Goal: Information Seeking & Learning: Find specific fact

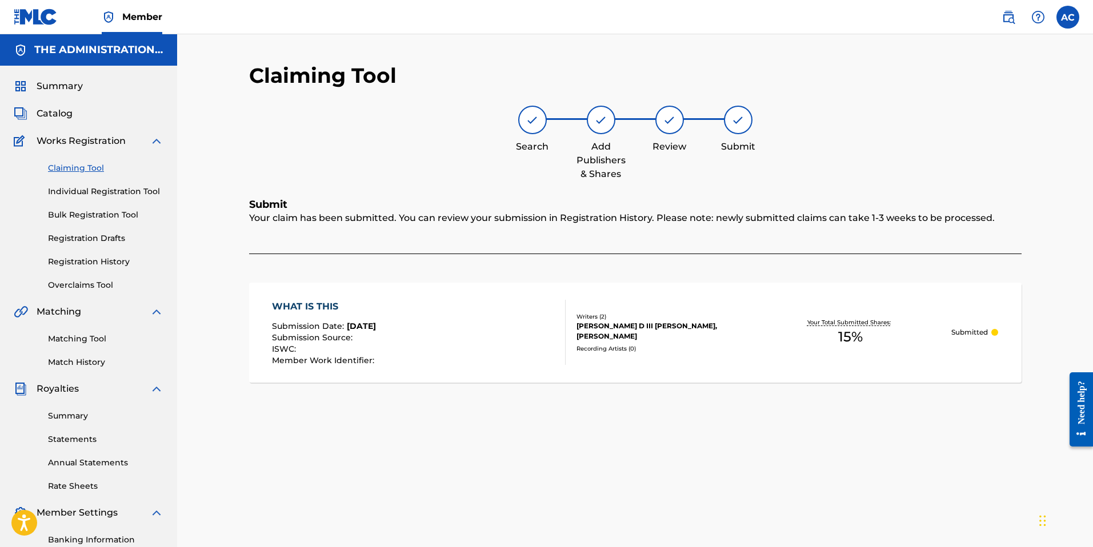
click at [1013, 18] on img at bounding box center [1009, 17] width 14 height 14
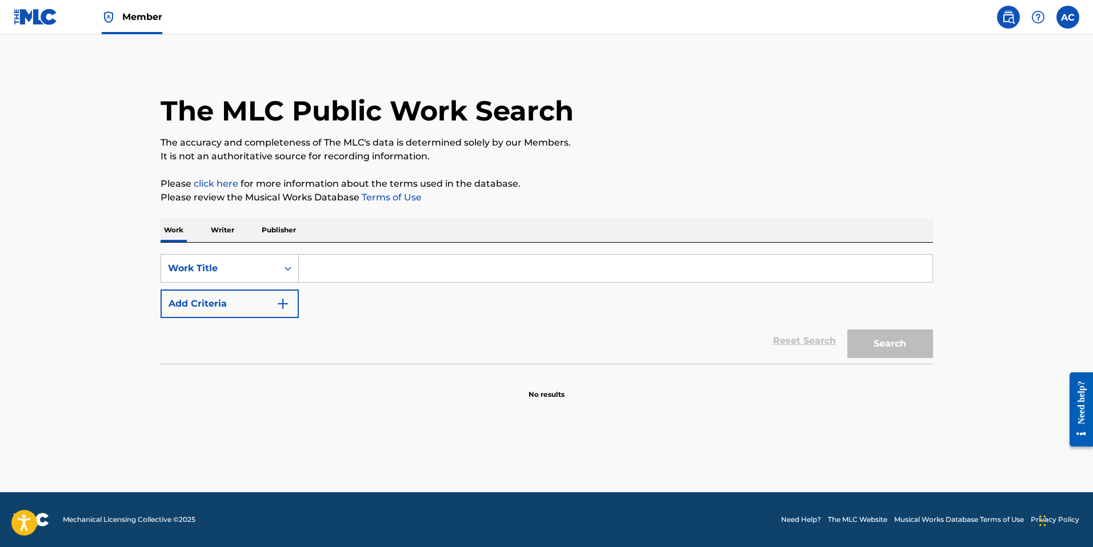
click at [297, 229] on p "Publisher" at bounding box center [278, 230] width 41 height 24
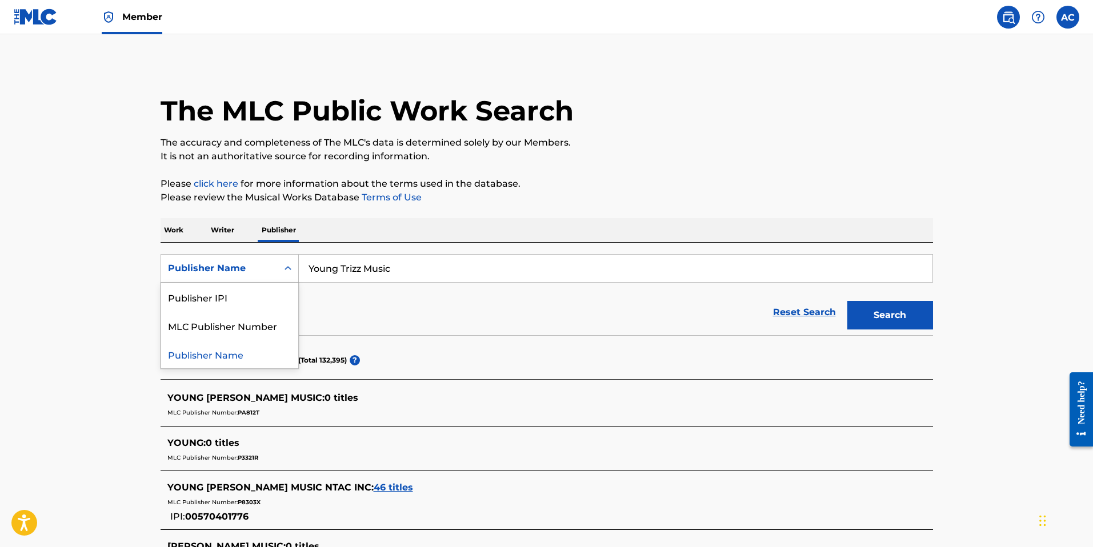
click at [275, 269] on div "Publisher Name" at bounding box center [219, 269] width 117 height 22
click at [251, 304] on div "Publisher IPI" at bounding box center [229, 297] width 137 height 29
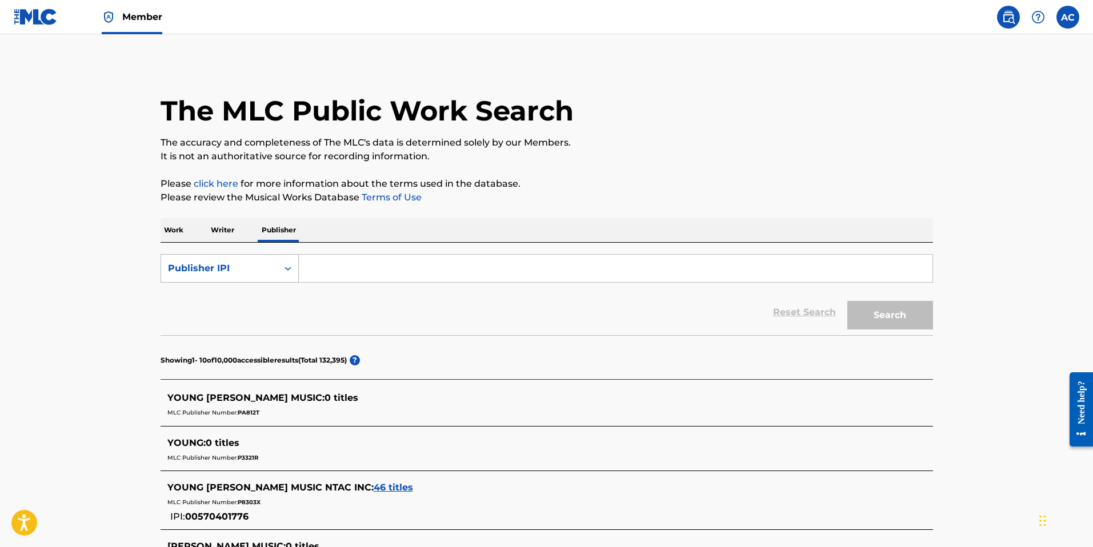
click at [272, 259] on div "Publisher IPI" at bounding box center [219, 269] width 117 height 22
click at [264, 325] on div "MLC Publisher Number" at bounding box center [229, 325] width 137 height 29
click at [332, 275] on input "Search Form" at bounding box center [616, 268] width 634 height 27
paste input "PA00PW"
type input "PA00PW"
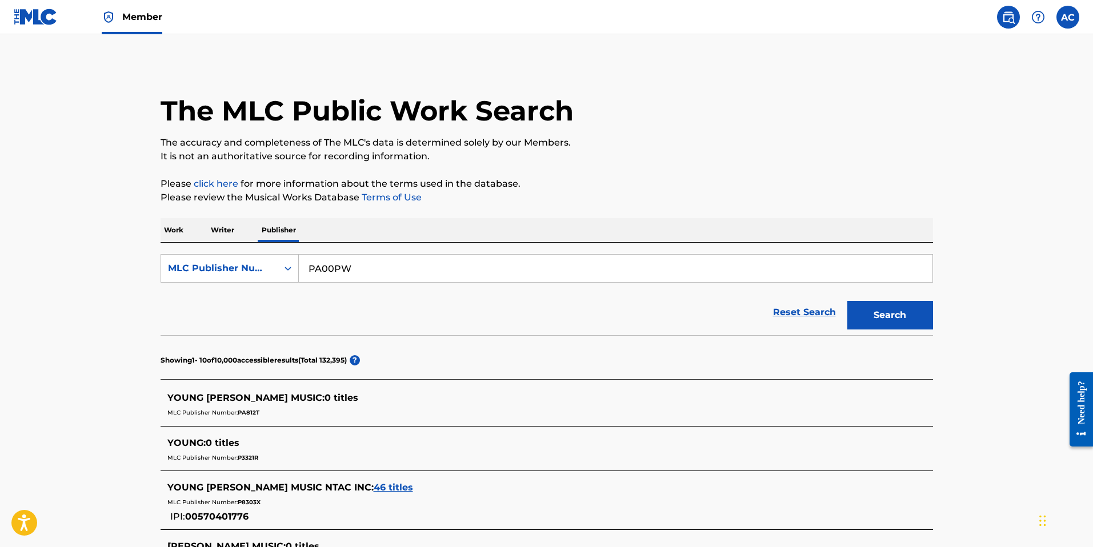
click at [888, 318] on button "Search" at bounding box center [890, 315] width 86 height 29
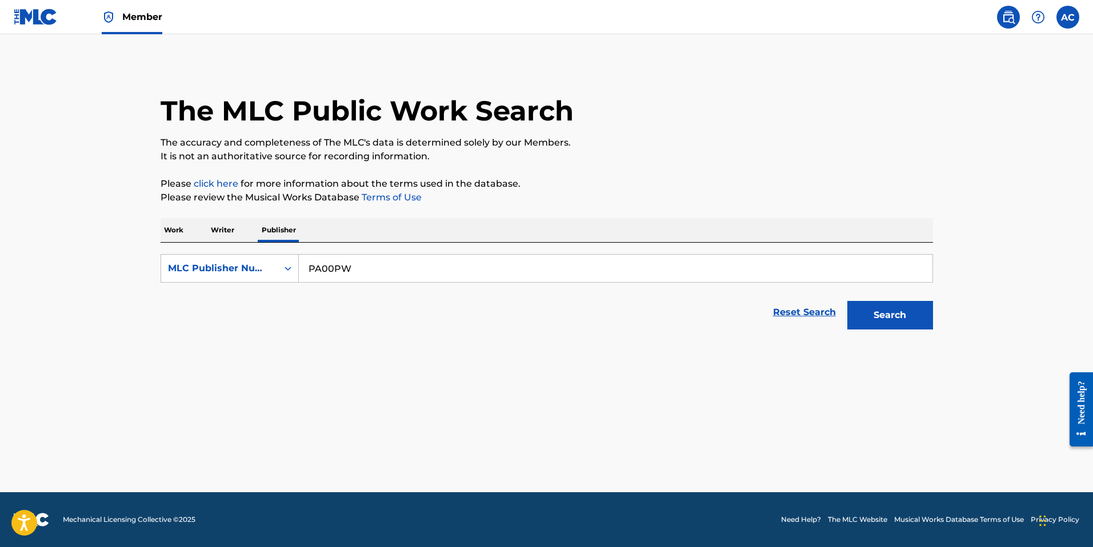
click at [891, 319] on button "Search" at bounding box center [890, 315] width 86 height 29
click at [227, 237] on p "Writer" at bounding box center [222, 230] width 30 height 24
click at [251, 264] on div "Writer Name" at bounding box center [219, 269] width 103 height 14
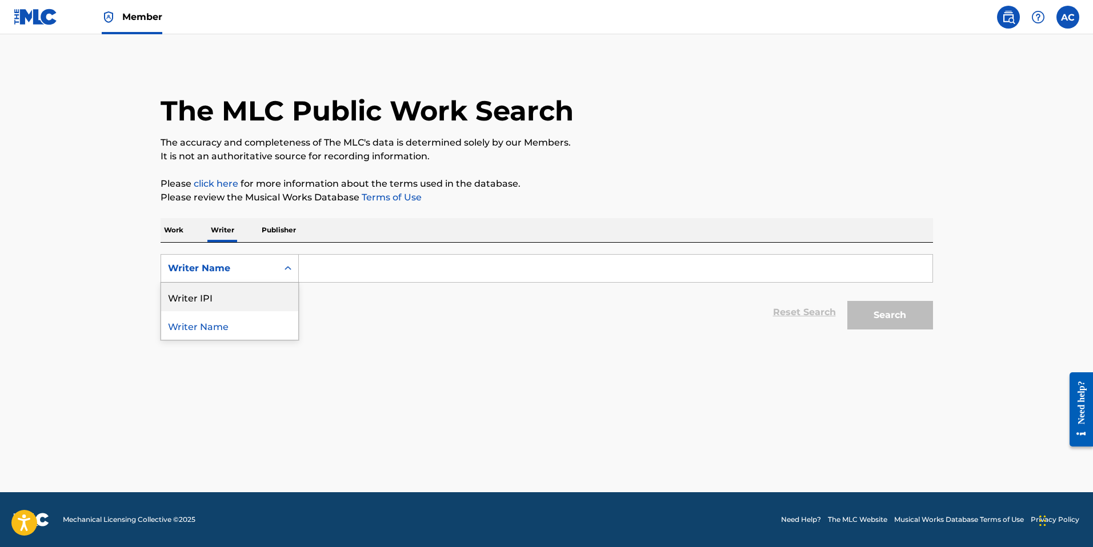
click at [169, 230] on p "Work" at bounding box center [174, 230] width 26 height 24
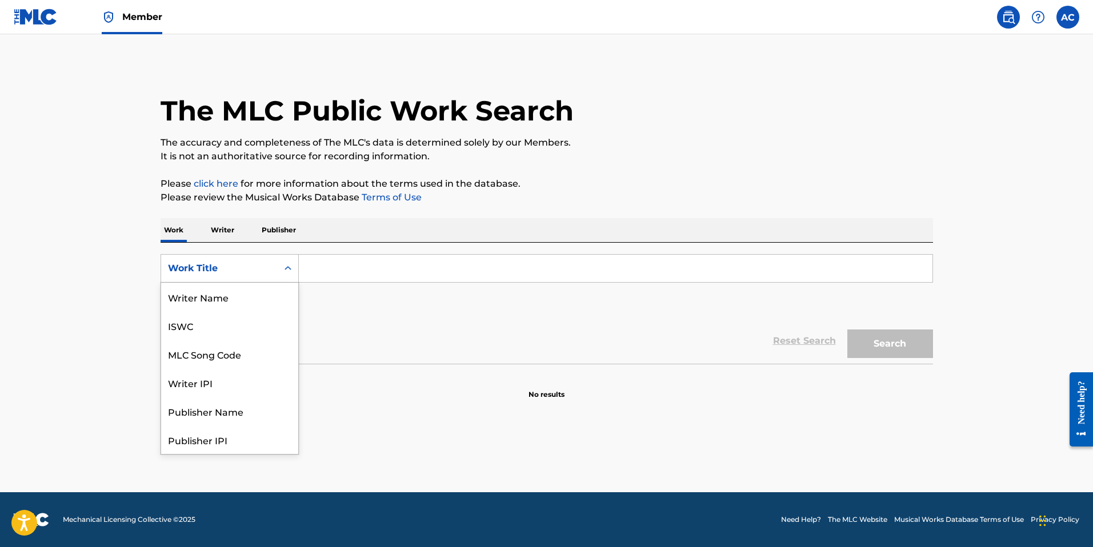
click at [251, 265] on div "Work Title" at bounding box center [219, 269] width 103 height 14
click at [238, 299] on div "MLC Song Code" at bounding box center [229, 297] width 137 height 29
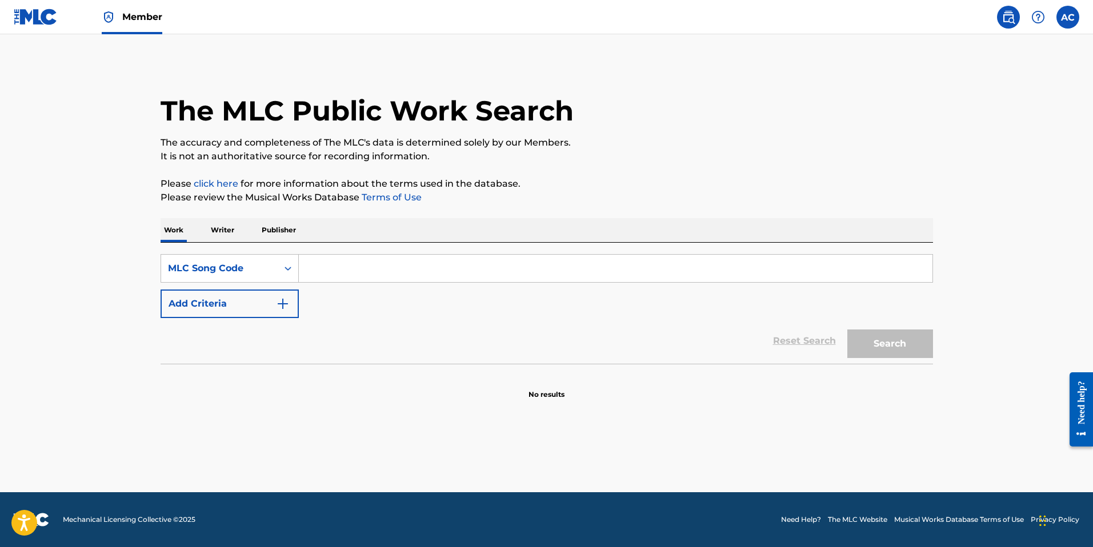
click at [331, 269] on input "Search Form" at bounding box center [616, 268] width 634 height 27
type input "PA00PW"
click at [924, 365] on section at bounding box center [547, 367] width 773 height 6
click at [916, 355] on button "Search" at bounding box center [890, 344] width 86 height 29
